Goal: Ask a question

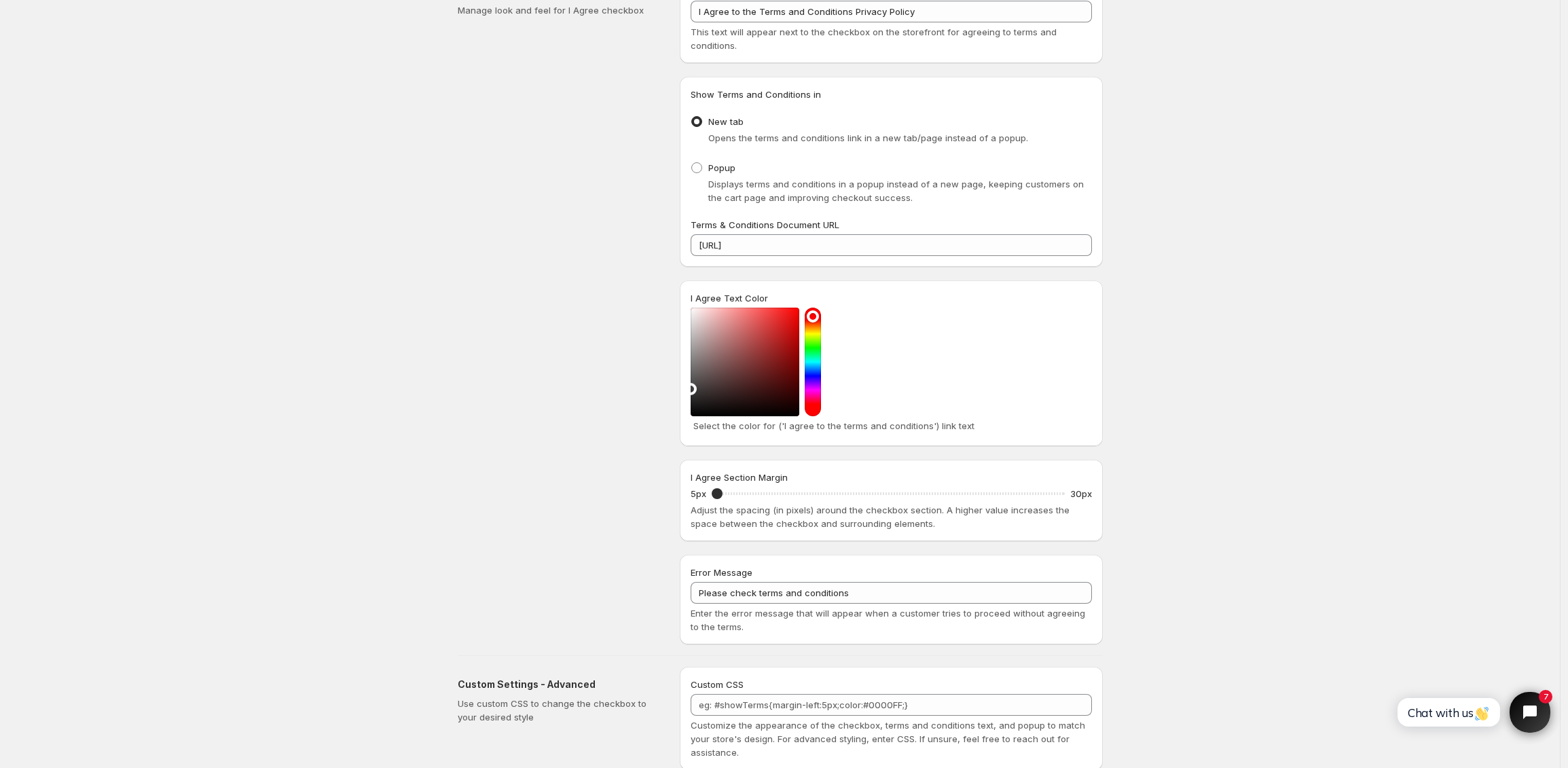
scroll to position [184, 0]
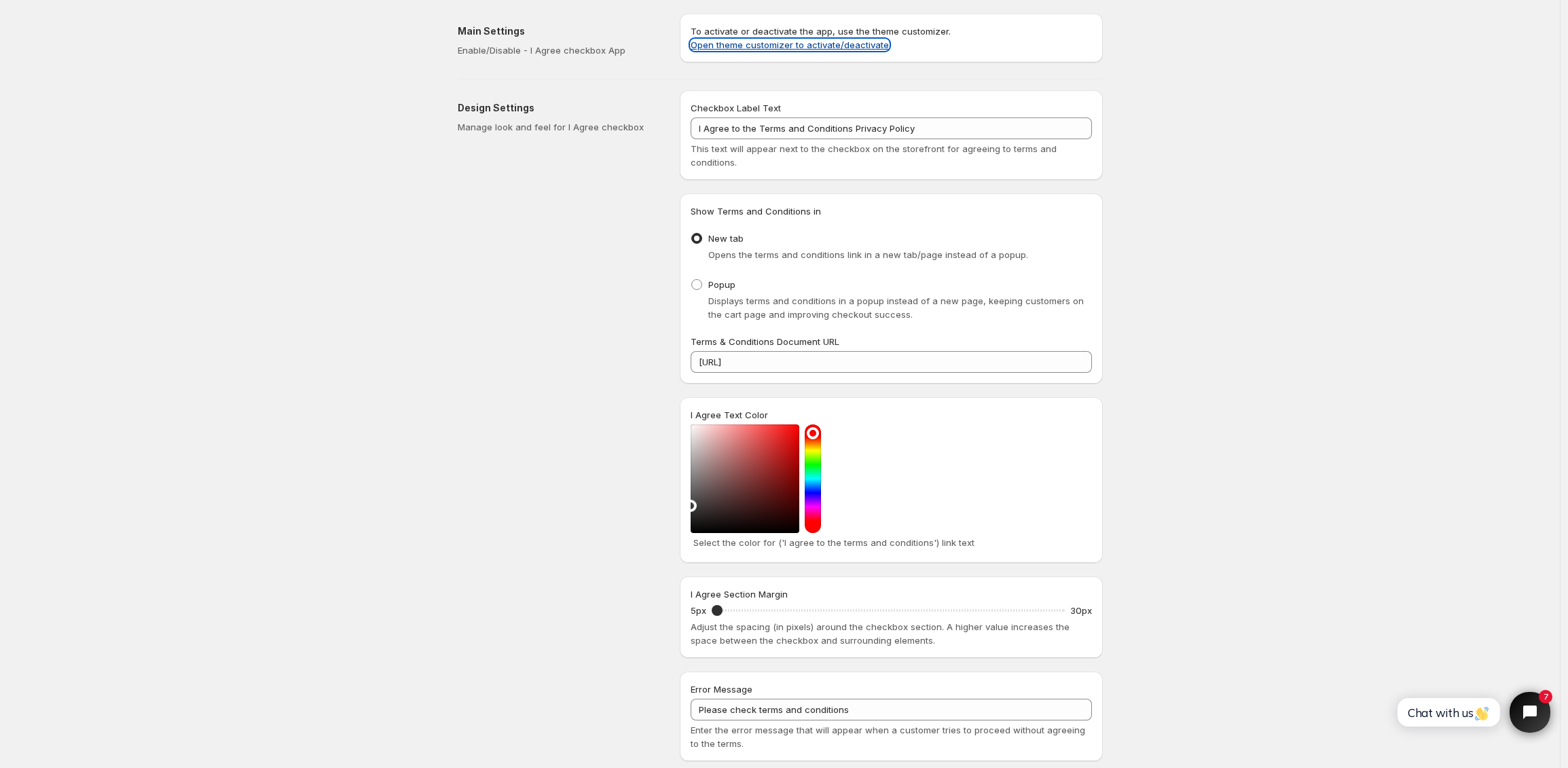
click at [762, 45] on link "Open theme customizer to activate/deactivate" at bounding box center [790, 45] width 199 height 11
